Goal: Task Accomplishment & Management: Manage account settings

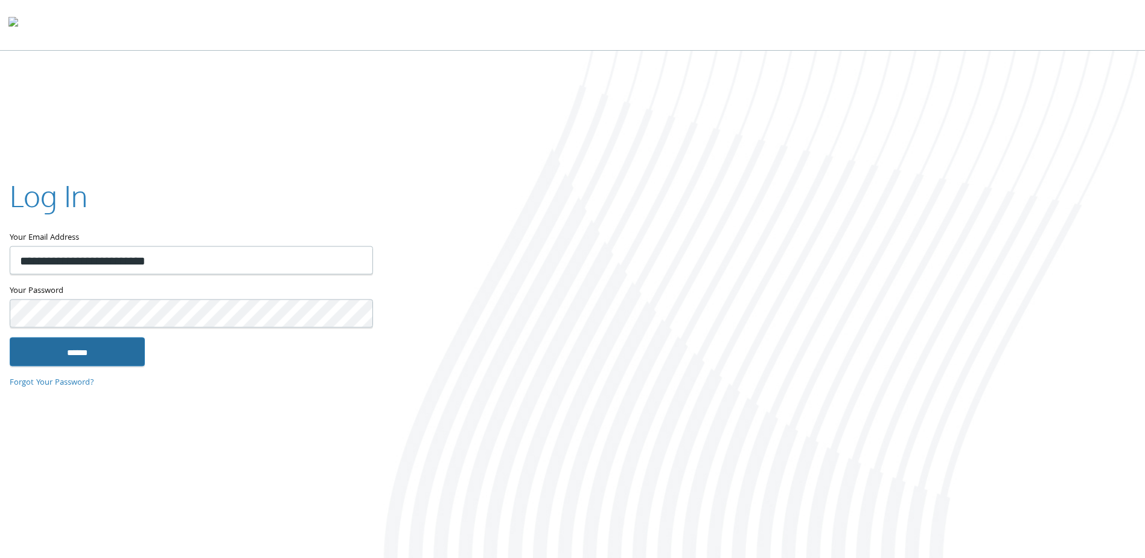
click at [57, 350] on input "******" at bounding box center [77, 351] width 135 height 29
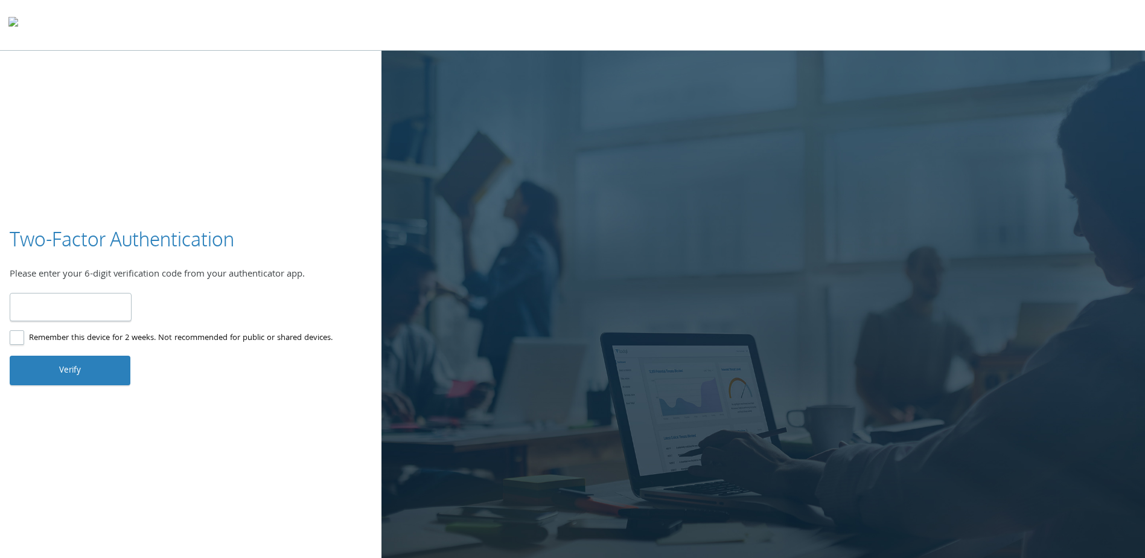
type input "******"
click at [100, 375] on button "Verify" at bounding box center [70, 369] width 121 height 29
